Goal: Task Accomplishment & Management: Manage account settings

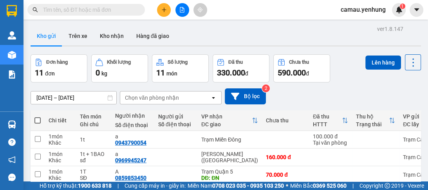
drag, startPoint x: 338, startPoint y: 13, endPoint x: 381, endPoint y: 9, distance: 42.8
click at [341, 13] on span "camau.yenhung" at bounding box center [363, 10] width 58 height 10
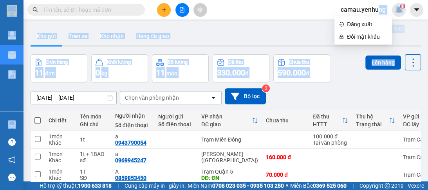
drag, startPoint x: 381, startPoint y: 9, endPoint x: 428, endPoint y: 52, distance: 63.5
click at [428, 52] on section "Kết quả tìm kiếm ( 0 ) Bộ lọc No Data camau.yenhung 1 Quản Lý Quản lý khách hàn…" at bounding box center [214, 95] width 428 height 190
click at [232, 39] on div "Kho gửi Trên xe Kho nhận Hàng đã giao" at bounding box center [226, 37] width 390 height 21
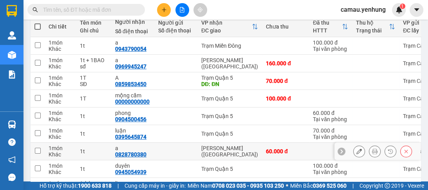
scroll to position [157, 0]
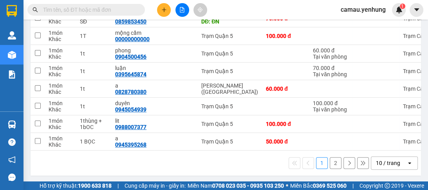
click at [395, 163] on div "10 / trang" at bounding box center [388, 163] width 35 height 13
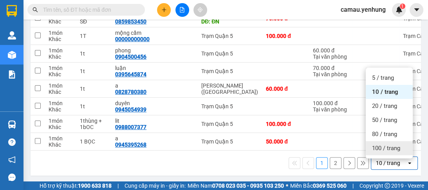
click at [374, 150] on span "100 / trang" at bounding box center [386, 148] width 28 height 8
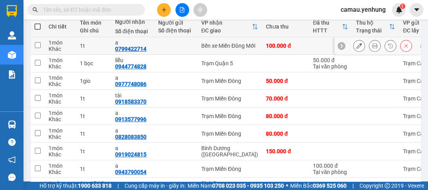
scroll to position [125, 0]
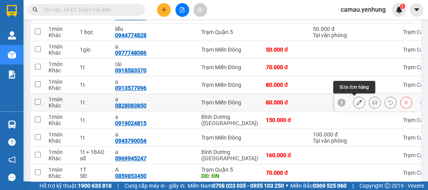
click at [356, 102] on icon at bounding box center [358, 102] width 5 height 5
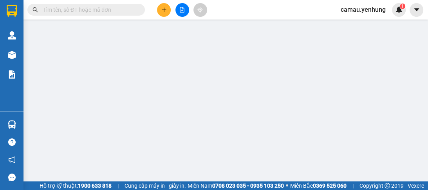
type input "0828083850"
type input "a"
type input "0"
type input "80.000"
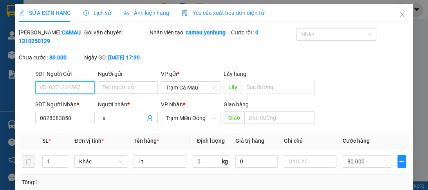
scroll to position [31, 0]
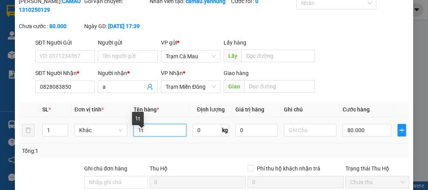
click at [160, 137] on input "1t" at bounding box center [160, 130] width 53 height 13
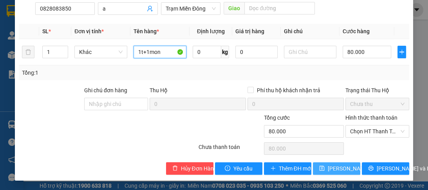
type input "1t+1mon"
click at [328, 168] on span "[PERSON_NAME] thay đổi" at bounding box center [359, 168] width 63 height 9
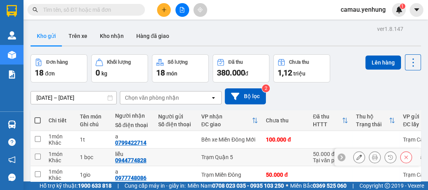
scroll to position [63, 0]
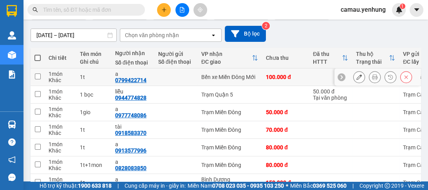
click at [356, 74] on icon at bounding box center [358, 76] width 5 height 5
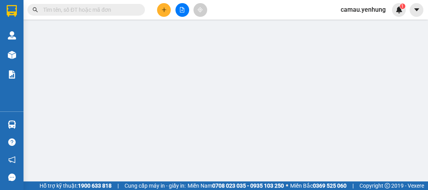
type input "0799422714"
type input "a"
type input "0"
type input "100.000"
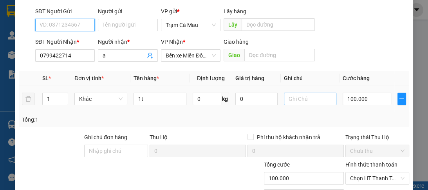
scroll to position [94, 0]
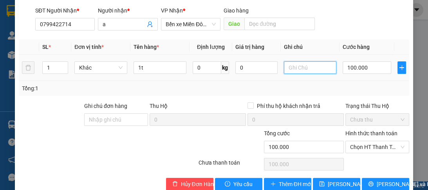
click at [287, 74] on input "text" at bounding box center [310, 67] width 53 height 13
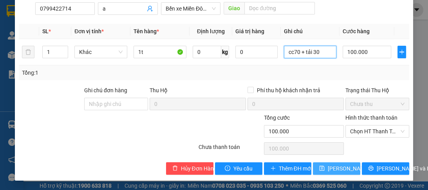
type input "cc70 + tải 30"
click at [343, 169] on span "[PERSON_NAME] thay đổi" at bounding box center [359, 168] width 63 height 9
